Goal: Task Accomplishment & Management: Use online tool/utility

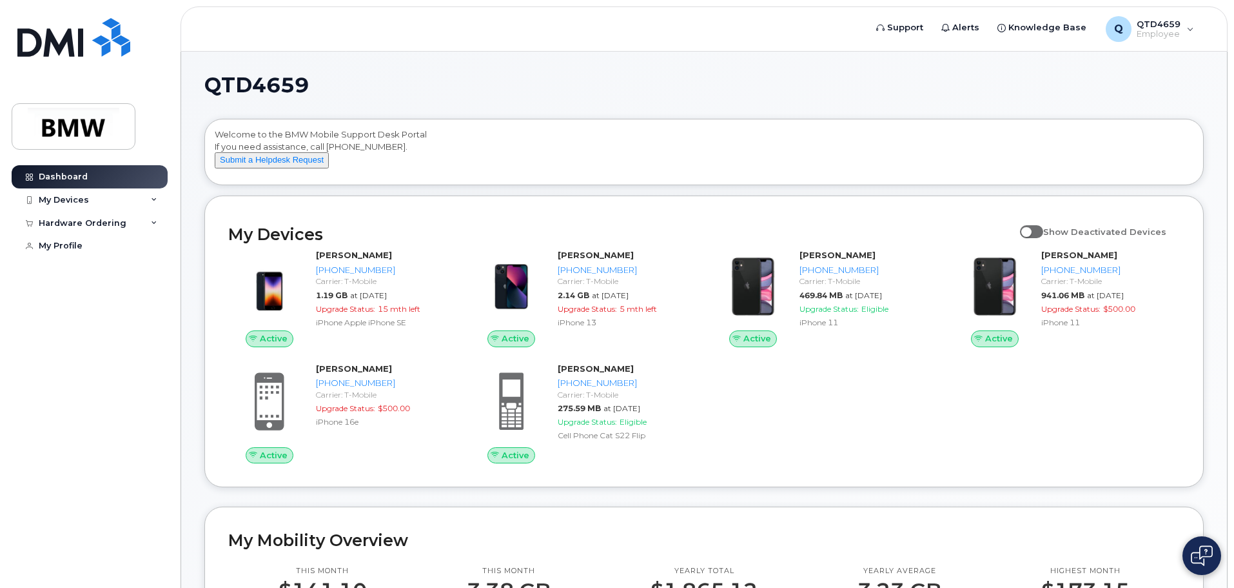
click at [777, 460] on div "Active [PERSON_NAME] [PHONE_NUMBER] Carrier: T-Mobile 1.19 GB at [DATE] Upgrade…" at bounding box center [704, 356] width 967 height 230
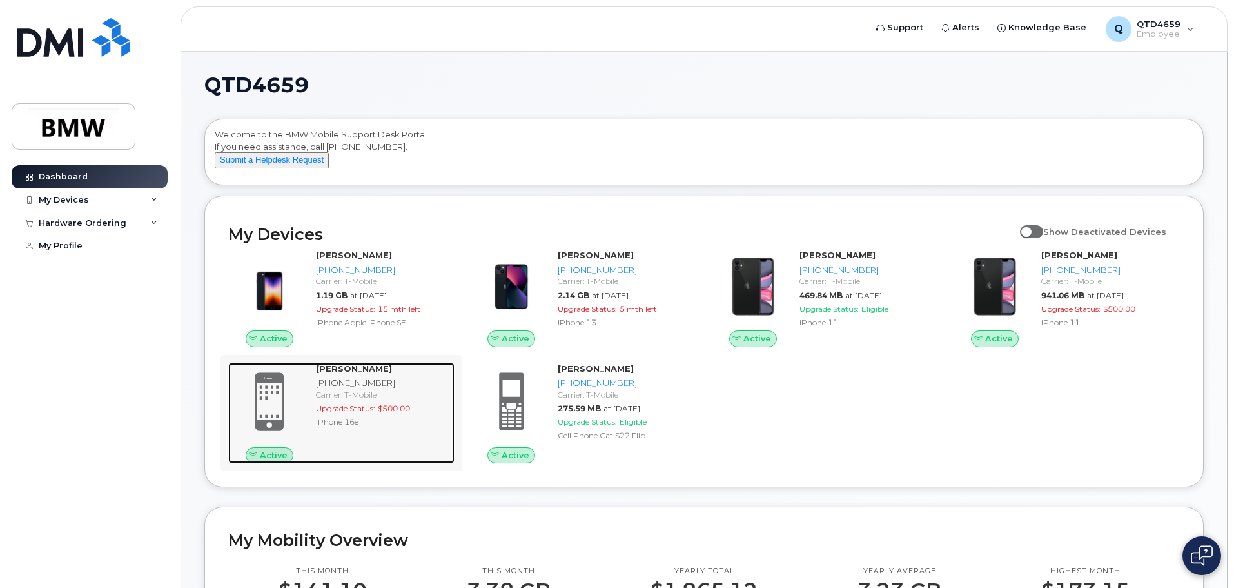
click at [364, 373] on strong "[PERSON_NAME]" at bounding box center [354, 368] width 76 height 10
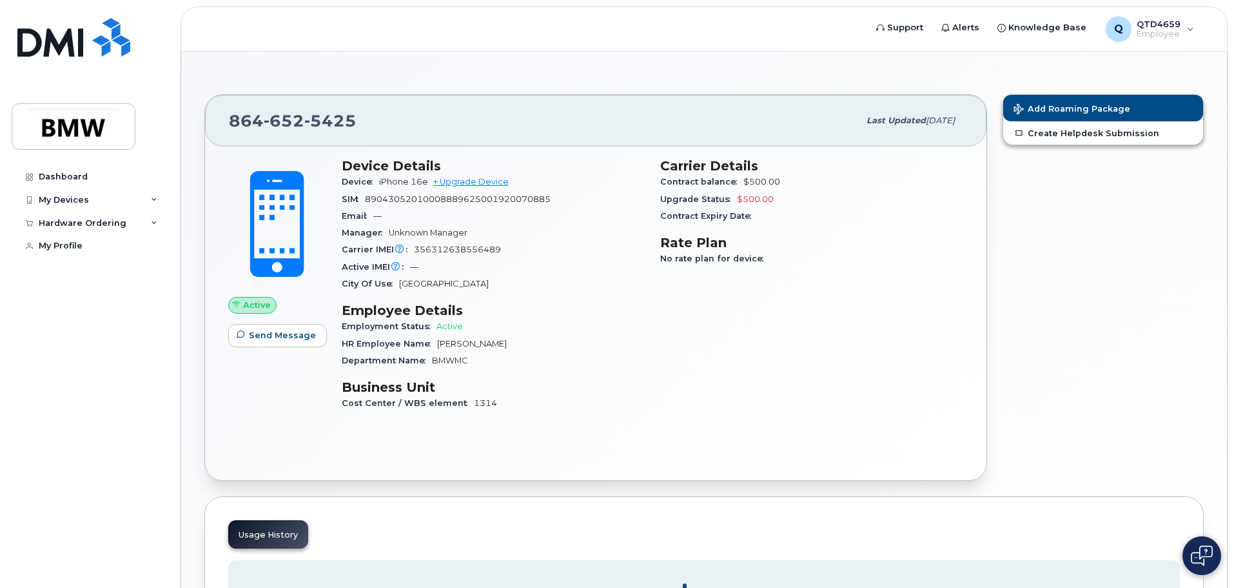
click at [1196, 554] on img at bounding box center [1202, 555] width 22 height 21
click at [947, 366] on div "Carrier Details Contract balance $500.00 Upgrade Status $500.00 Contract Expiry…" at bounding box center [812, 289] width 319 height 279
click at [1196, 548] on img at bounding box center [1202, 555] width 13 height 21
click at [869, 119] on span "Last updated" at bounding box center [896, 120] width 59 height 10
click at [1084, 130] on link "Create Helpdesk Submission" at bounding box center [1104, 132] width 200 height 23
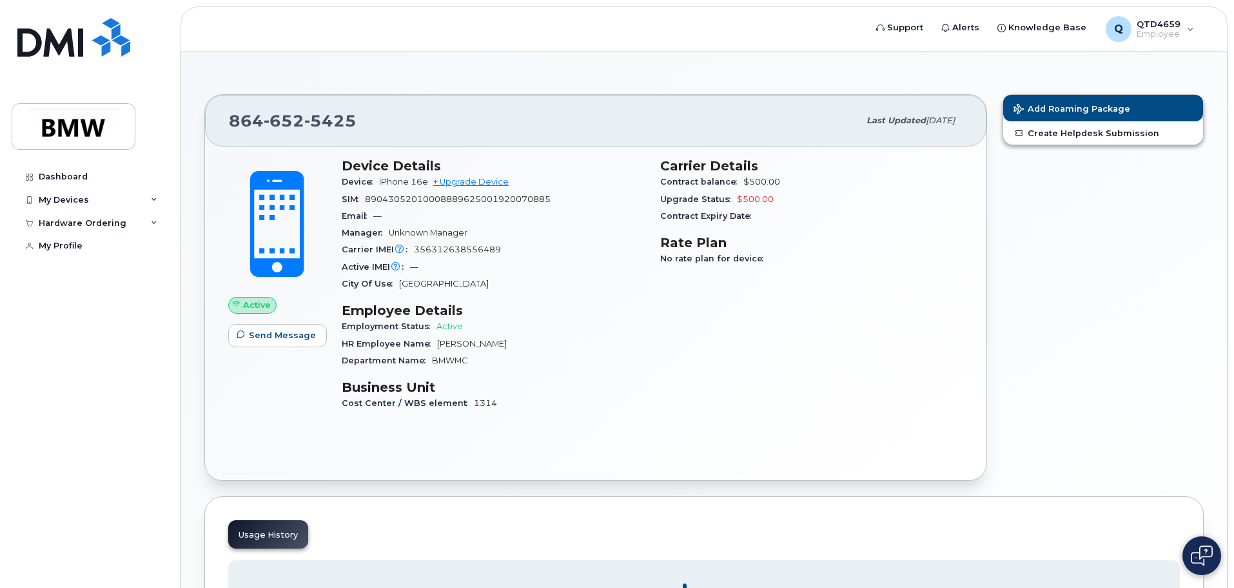
click at [989, 269] on div "[PHONE_NUMBER] Last updated [DATE] Active Send Message Device Details Device iP…" at bounding box center [596, 287] width 798 height 402
